Goal: Download file/media

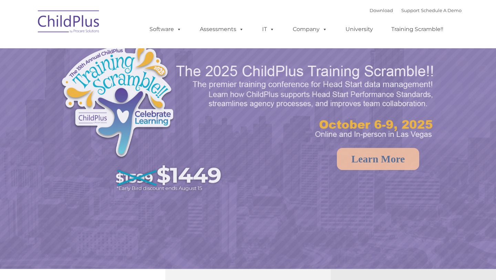
select select "MEDIUM"
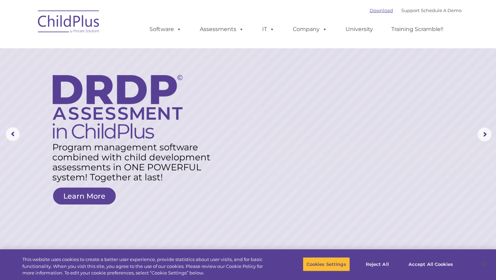
click at [378, 10] on link "Download" at bounding box center [381, 11] width 23 height 6
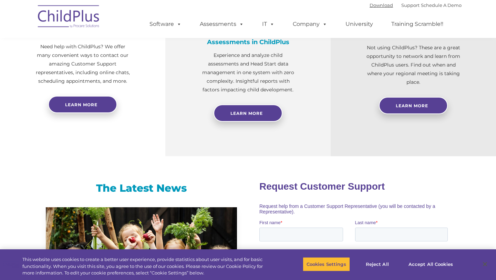
scroll to position [251, 0]
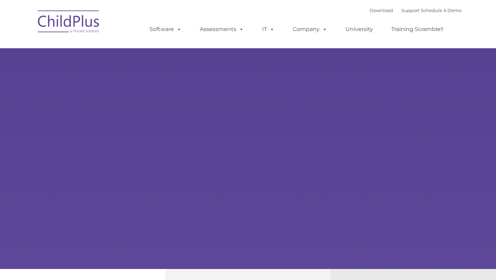
type input ""
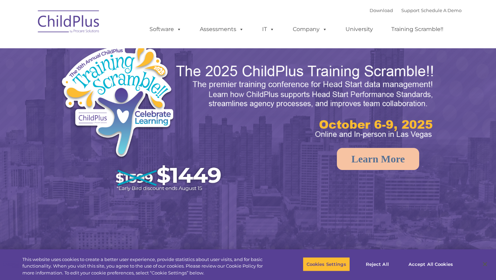
select select "MEDIUM"
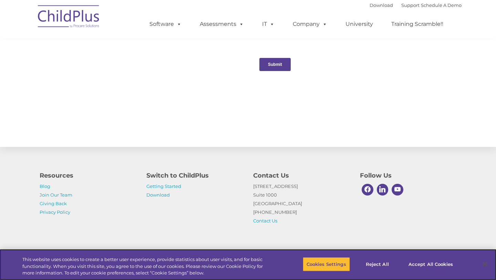
scroll to position [735, 0]
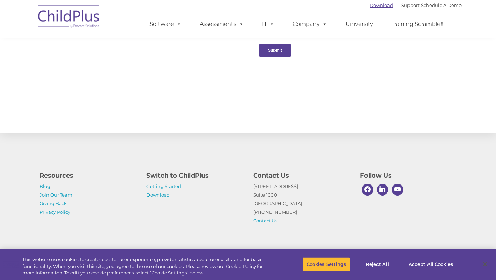
click at [378, 6] on link "Download" at bounding box center [381, 5] width 23 height 6
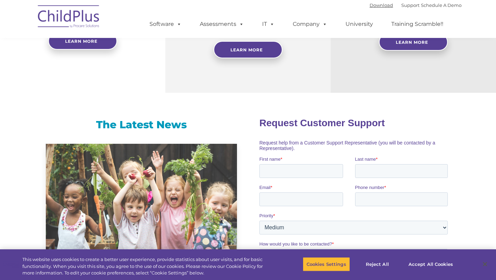
scroll to position [340, 0]
